Goal: Find specific page/section: Find specific page/section

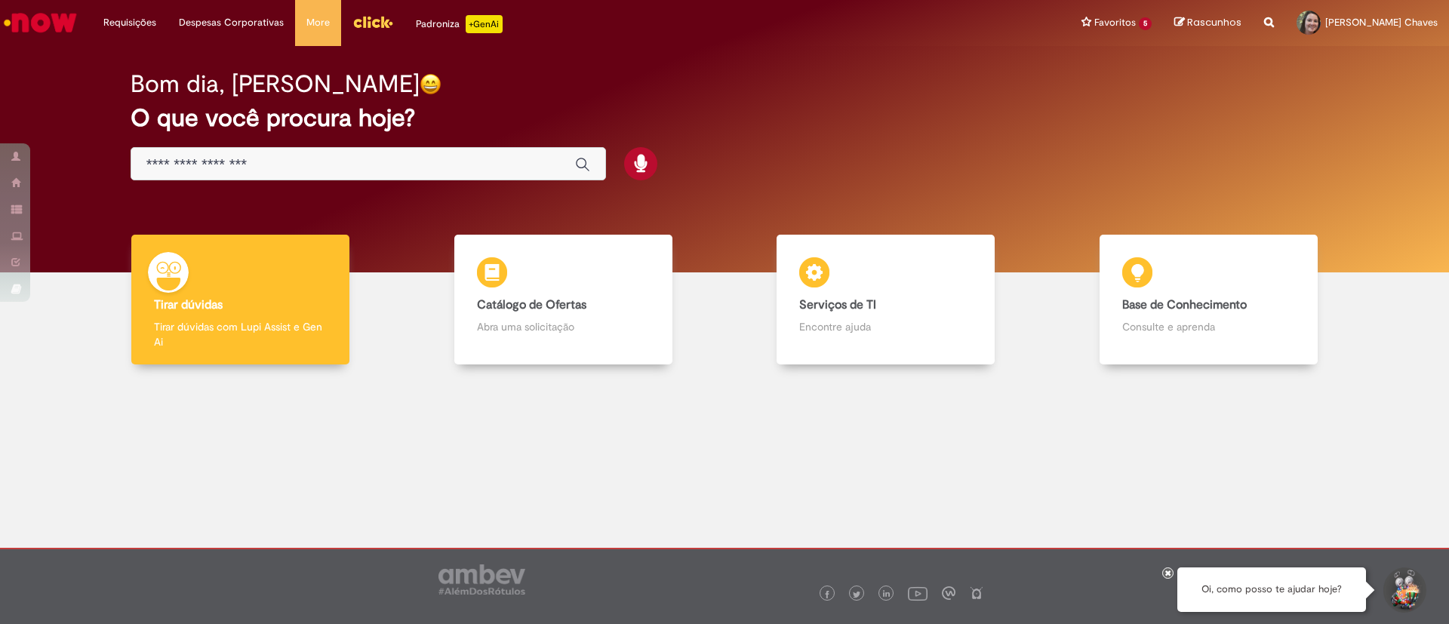
click at [60, 18] on img "Ir para a Homepage" at bounding box center [41, 23] width 78 height 30
click at [135, 55] on link "Exibir Todas as Solicitações" at bounding box center [176, 61] width 166 height 17
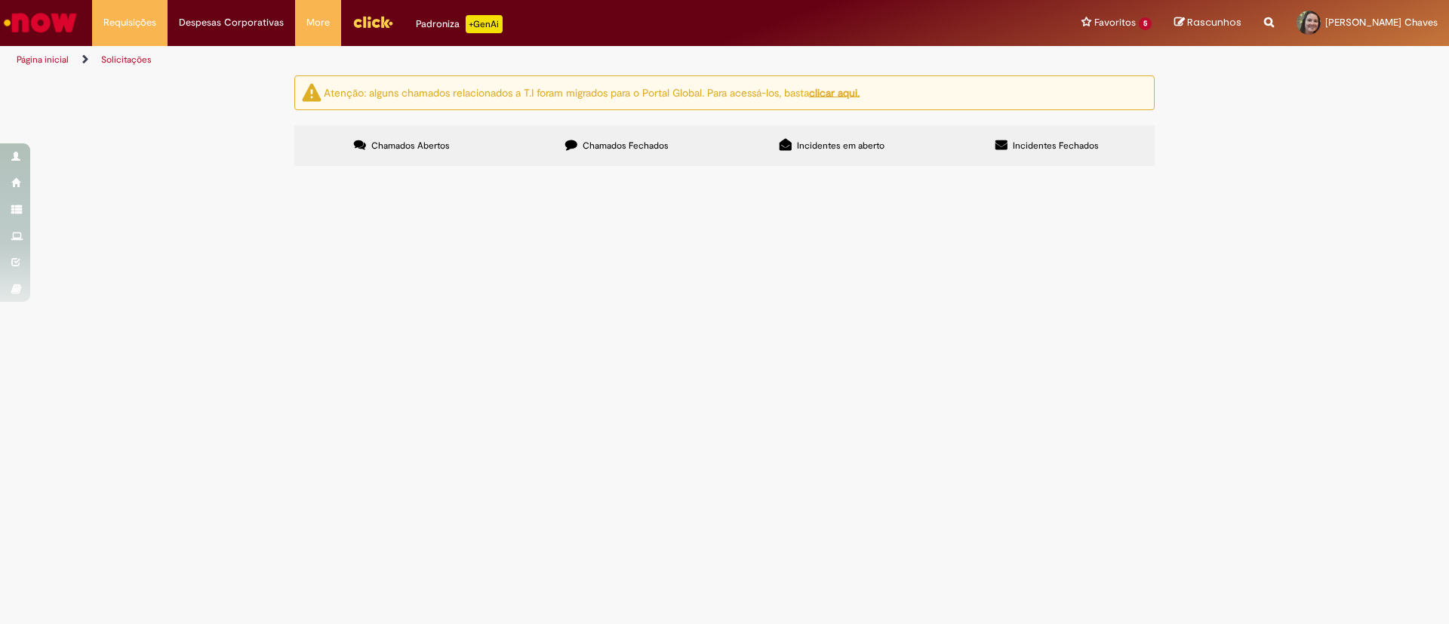
click at [860, 82] on div "Atenção: alguns chamados relacionados a T.I foram migrados para o Portal Global…" at bounding box center [724, 92] width 861 height 35
click at [849, 91] on u "clicar aqui." at bounding box center [834, 92] width 51 height 14
